Goal: Task Accomplishment & Management: Manage account settings

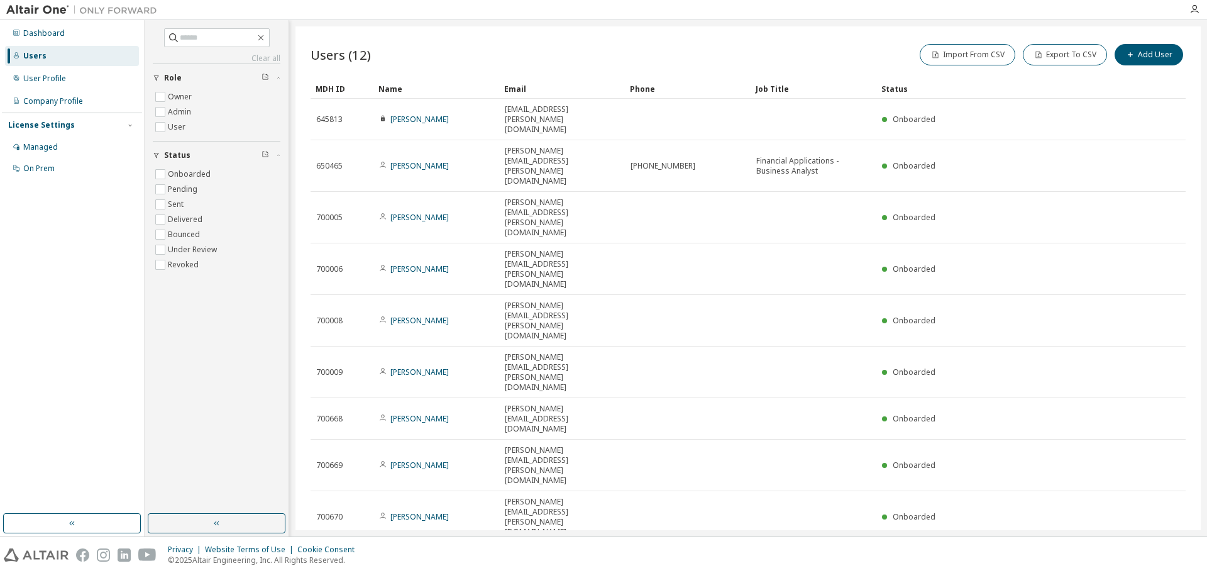
type input "*"
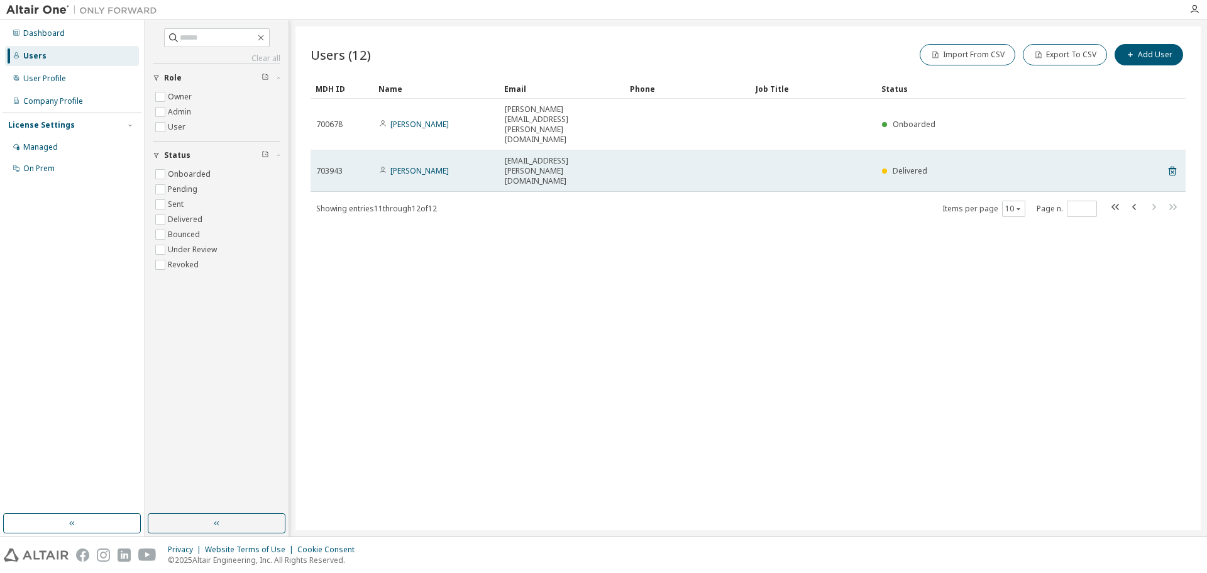
click at [333, 166] on span "703943" at bounding box center [329, 171] width 26 height 10
click at [425, 165] on link "[PERSON_NAME]" at bounding box center [419, 170] width 58 height 11
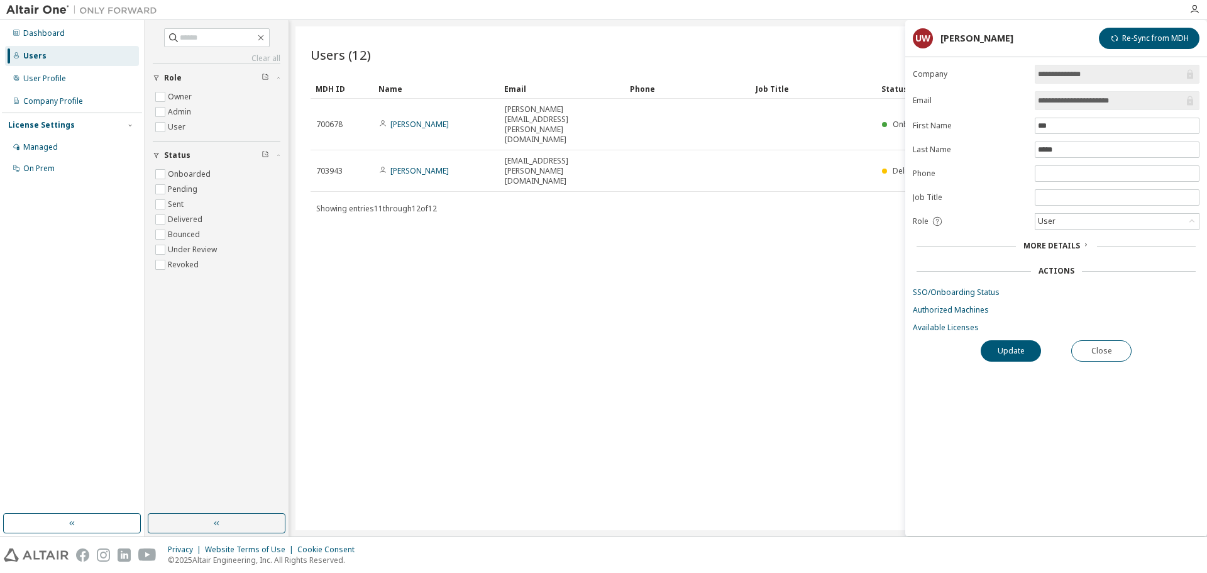
click at [1075, 237] on div "More Details" at bounding box center [1056, 246] width 287 height 18
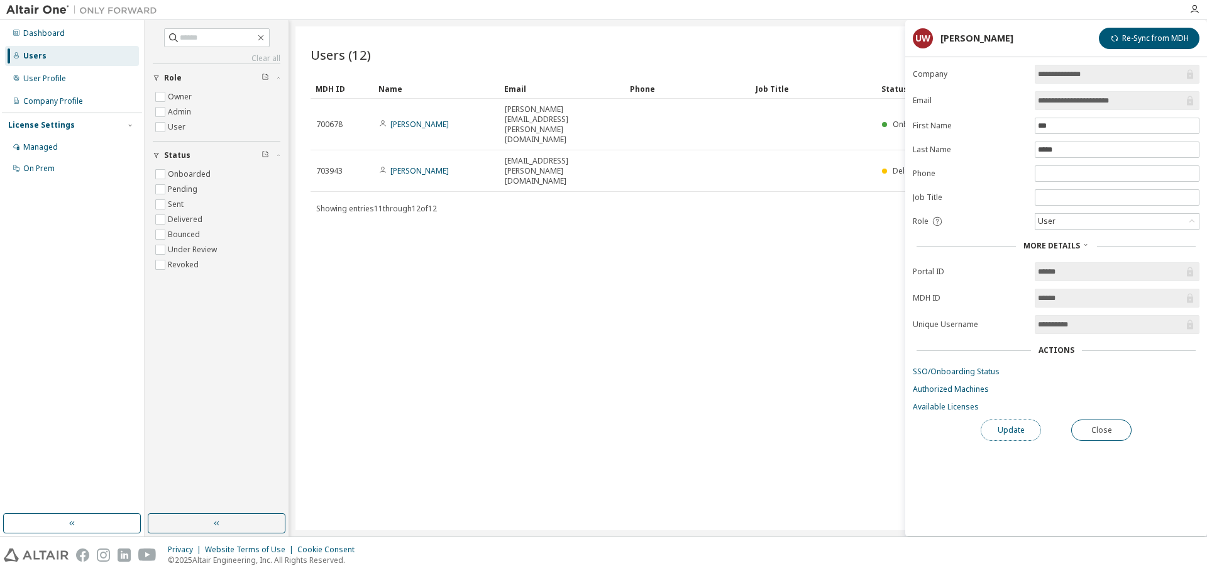
click at [996, 427] on button "Update" at bounding box center [1010, 429] width 60 height 21
click at [753, 218] on div "Users (12) Import From CSV Export To CSV Add User Clear Load Save Save As Field…" at bounding box center [747, 277] width 905 height 503
click at [451, 271] on div "Users (12) Import From CSV Export To CSV Add User Clear Load Save Save As Field…" at bounding box center [747, 277] width 905 height 503
